Goal: Find specific page/section: Find specific page/section

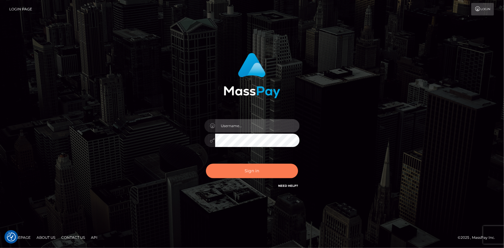
type input "Eduard Gavrilescu"
click at [231, 172] on button "Sign in" at bounding box center [252, 171] width 92 height 15
type input "Eduard Gavrilescu"
click at [231, 172] on button "Sign in" at bounding box center [252, 171] width 92 height 15
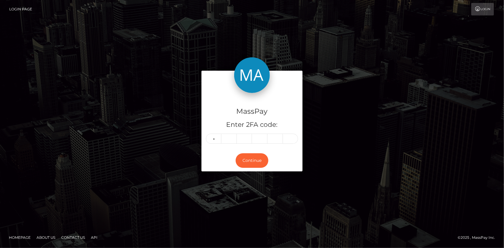
type input "5"
type input "1"
type input "5"
type input "8"
type input "5"
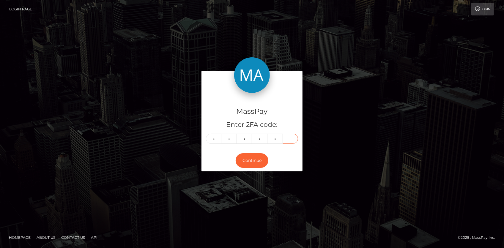
type input "3"
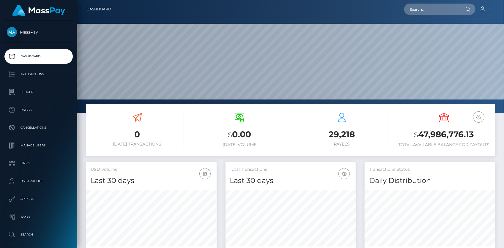
scroll to position [105, 130]
click at [416, 12] on input "text" at bounding box center [432, 9] width 56 height 11
paste input "b810cbac-a723-11f0-bd75-060e06e9f077"
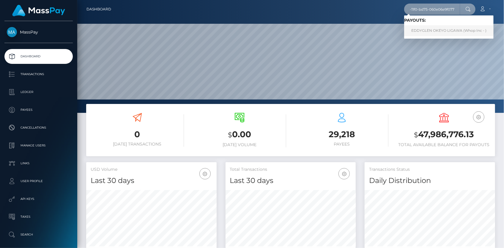
type input "b810cbac-a723-11f0-bd75-060e06e9f077"
click at [428, 29] on link "EDDYGLEN OKEYO LIGAWA (Whop Inc - )" at bounding box center [448, 30] width 89 height 11
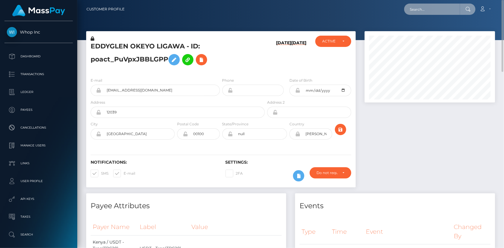
click at [407, 8] on input "text" at bounding box center [432, 9] width 56 height 11
paste input "213082637"
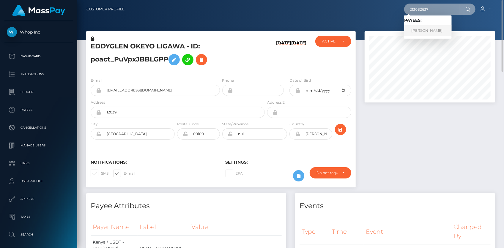
type input "213082637"
click at [429, 28] on link "KATSIARYNA URBANOVICH" at bounding box center [428, 30] width 48 height 11
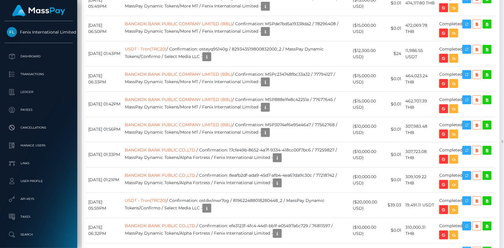
scroll to position [7883, 0]
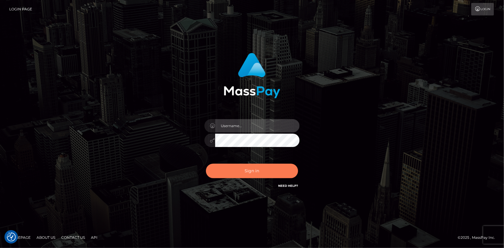
type input "[PERSON_NAME]"
click at [232, 170] on button "Sign in" at bounding box center [252, 171] width 92 height 15
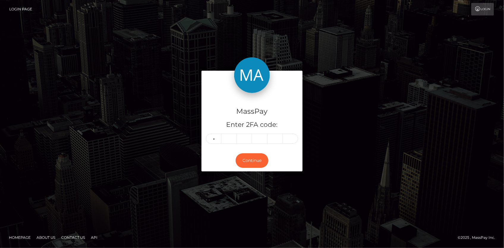
type input "6"
type input "8"
type input "1"
type input "8"
type input "0"
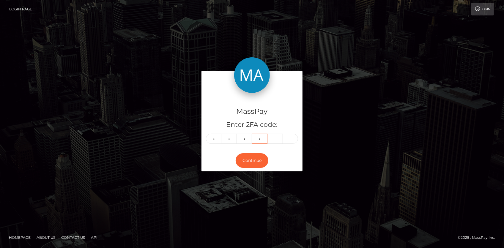
type input "6"
type input "7"
type input "8"
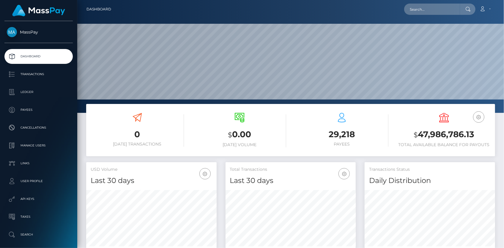
scroll to position [105, 130]
click at [426, 7] on input "text" at bounding box center [432, 9] width 56 height 11
paste input "b810cbac-a723-11f0-bd75-060e06e9f077"
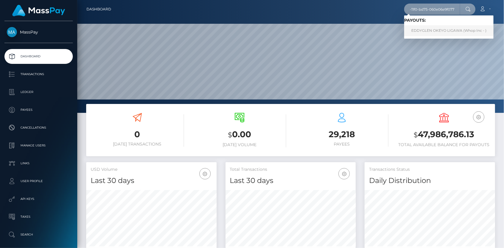
type input "b810cbac-a723-11f0-bd75-060e06e9f077"
click at [434, 30] on link "EDDYGLEN OKEYO LIGAWA (Whop Inc - )" at bounding box center [448, 30] width 89 height 11
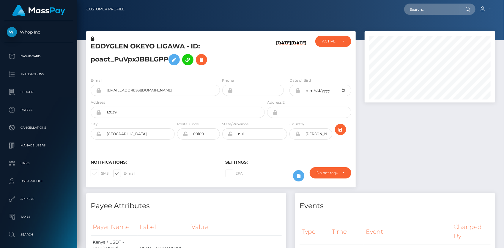
scroll to position [71, 130]
click at [114, 78] on div "E-mail eddyglenokeyo001@gmail.com" at bounding box center [155, 86] width 129 height 19
click at [114, 89] on input "eddyglenokeyo001@gmail.com" at bounding box center [160, 90] width 118 height 11
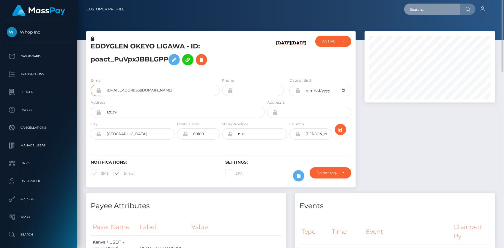
click at [437, 8] on input "text" at bounding box center [432, 9] width 56 height 11
paste input "55c7d78d-a9b0-11f0-bd75-060e06e9f077"
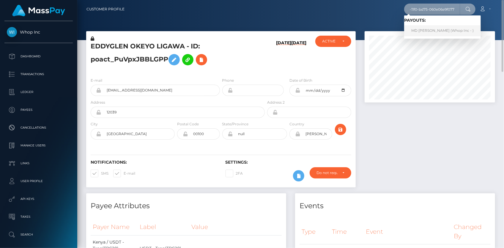
type input "55c7d78d-a9b0-11f0-bd75-060e06e9f077"
click at [445, 30] on link "MD COSTICAN Costigan (Whop Inc - )" at bounding box center [442, 30] width 77 height 11
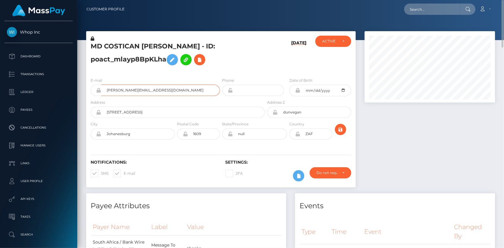
click at [118, 86] on input "[PERSON_NAME][EMAIL_ADDRESS][DOMAIN_NAME]" at bounding box center [160, 90] width 118 height 11
click at [426, 8] on input "text" at bounding box center [432, 9] width 56 height 11
paste input "[EMAIL_ADDRESS][DOMAIN_NAME]"
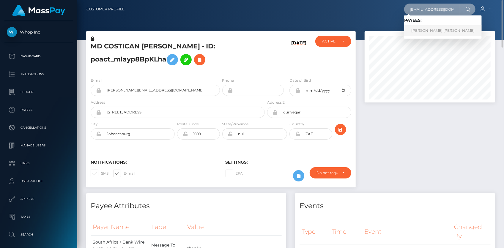
type input "[EMAIL_ADDRESS][DOMAIN_NAME]"
click at [435, 30] on link "ROYNE GITAU THUO" at bounding box center [443, 30] width 78 height 11
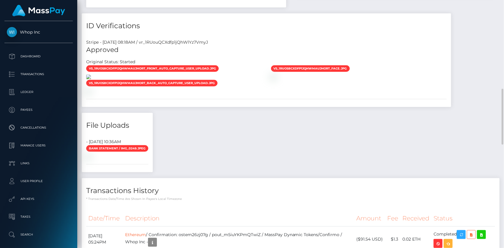
scroll to position [422, 0]
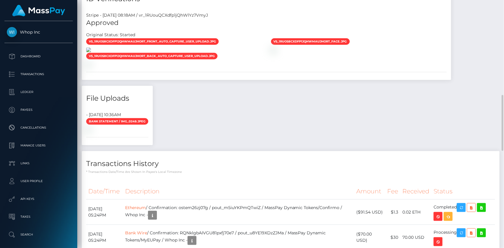
click at [91, 52] on img at bounding box center [88, 50] width 5 height 5
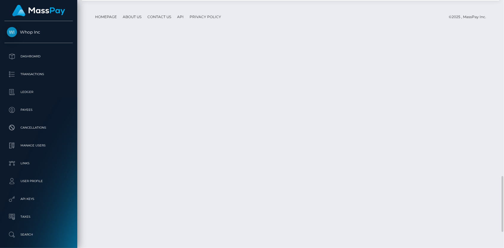
scroll to position [854, 0]
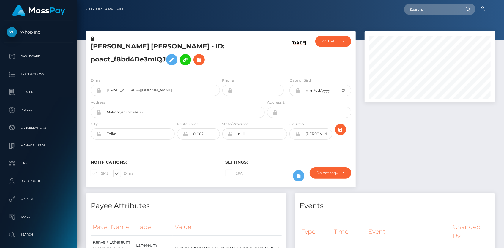
scroll to position [71, 130]
click at [425, 11] on input "text" at bounding box center [432, 9] width 56 height 11
paste input "e7bc264c-a50f-11f0-bd75-060e06e9f077"
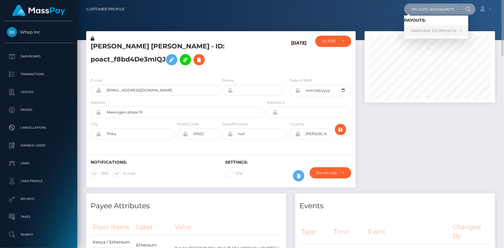
type input "e7bc264c-a50f-11f0-bd75-060e06e9f077"
click at [434, 29] on link "Dealmaker 2.0 (Whop Inc - )" at bounding box center [436, 30] width 64 height 11
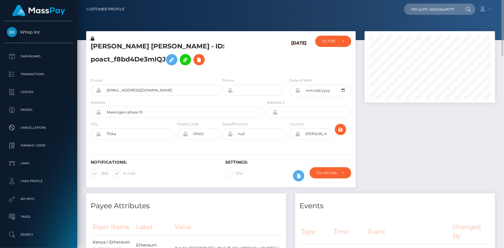
scroll to position [0, 0]
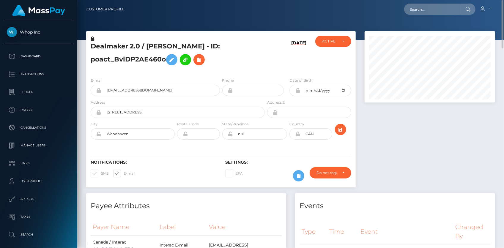
click at [150, 96] on div "E-mail thegreatconsolidator@protonmail.com" at bounding box center [155, 86] width 129 height 19
click at [149, 96] on input "thegreatconsolidator@protonmail.com" at bounding box center [160, 90] width 118 height 11
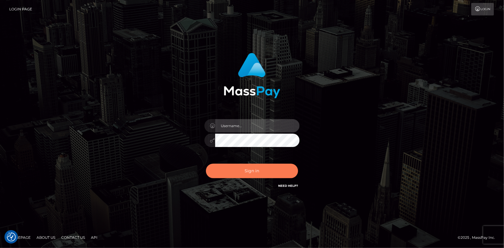
type input "Eduard Gavrilescu"
click at [232, 171] on button "Sign in" at bounding box center [252, 171] width 92 height 15
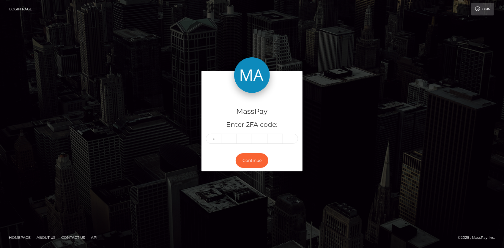
type input "2"
type input "0"
type input "4"
type input "5"
type input "4"
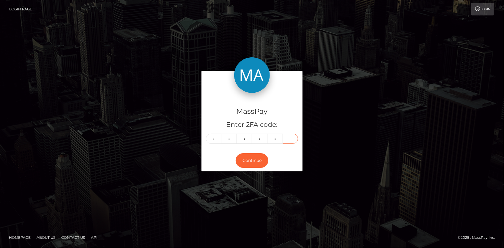
type input "2"
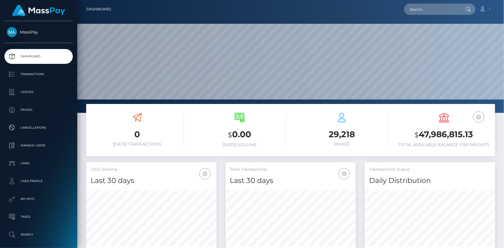
scroll to position [105, 130]
click at [406, 9] on div "Loading... Loading... Account Edit Profile Logout" at bounding box center [305, 9] width 379 height 12
click at [410, 8] on input "text" at bounding box center [432, 9] width 56 height 11
paste input "1a2daebc a87c-11f0-bd75-060e06e9f077"
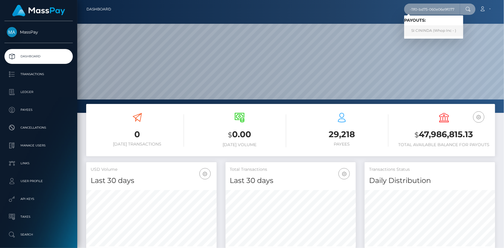
type input "1a2daebc a87c-11f0-bd75-060e06e9f077"
click at [419, 30] on link "SI CININDA (Whop Inc - )" at bounding box center [433, 30] width 59 height 11
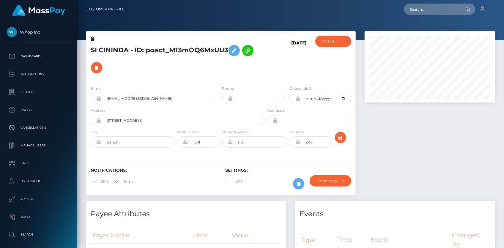
scroll to position [71, 130]
click at [160, 41] on div "SI CININDA - ID: poact_M13mOQ6MxUU3" at bounding box center [176, 58] width 180 height 45
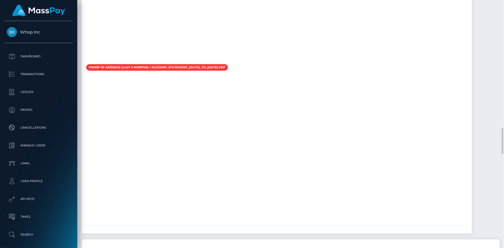
scroll to position [1242, 0]
